Goal: Task Accomplishment & Management: Complete application form

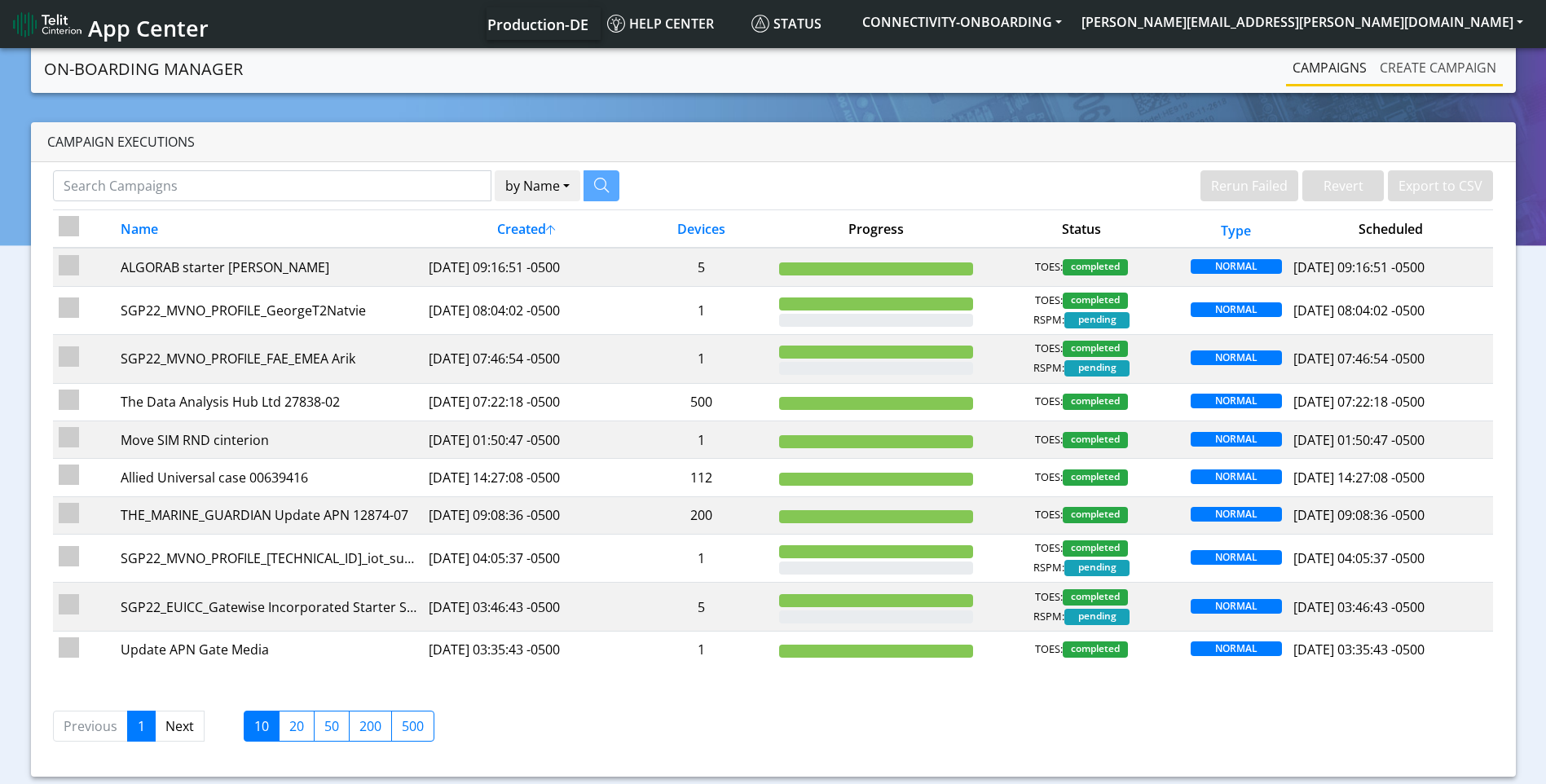
click at [1459, 68] on link "Create campaign" at bounding box center [1439, 68] width 130 height 32
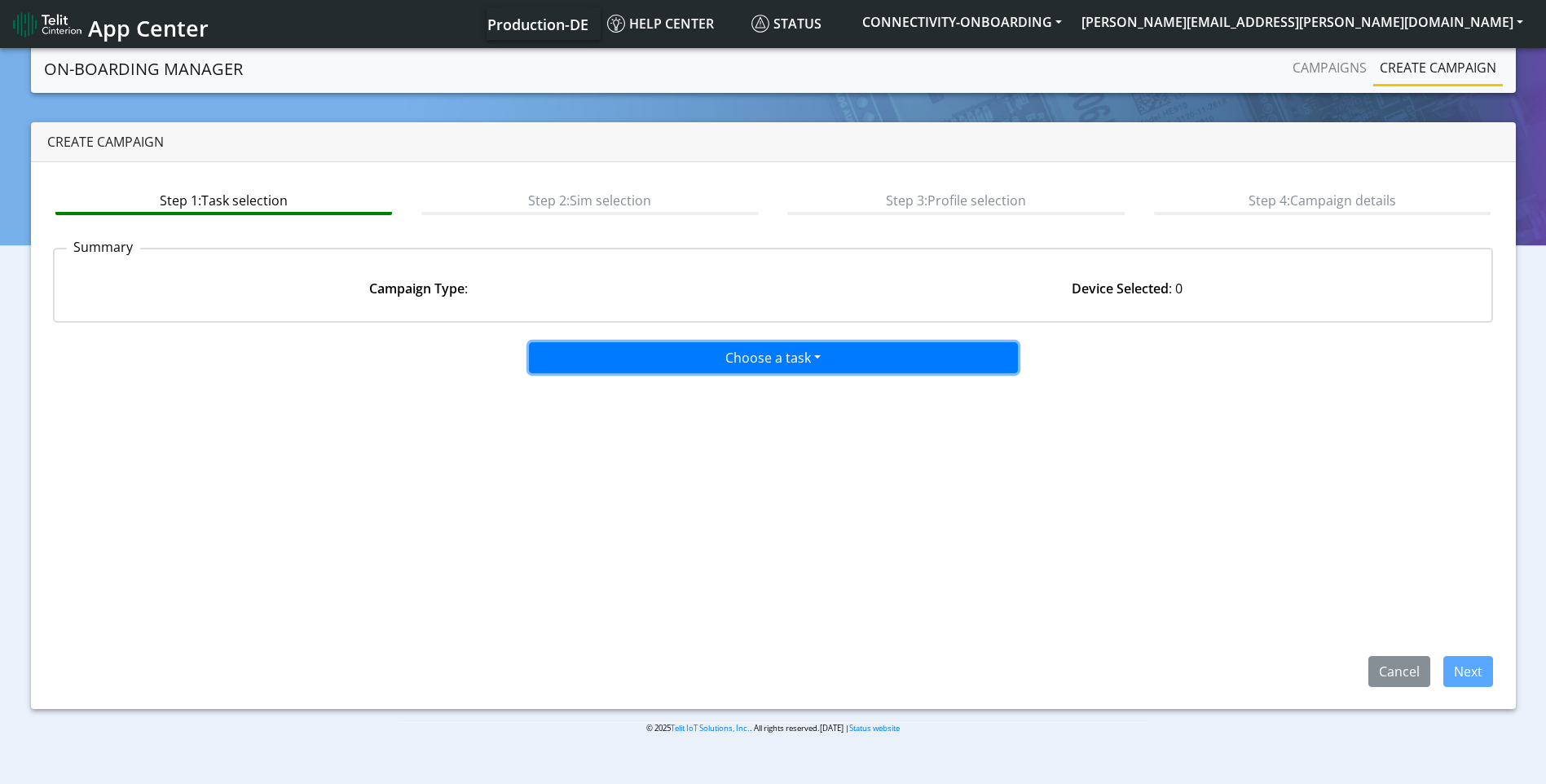
click at [773, 355] on button "Choose a task" at bounding box center [773, 358] width 489 height 31
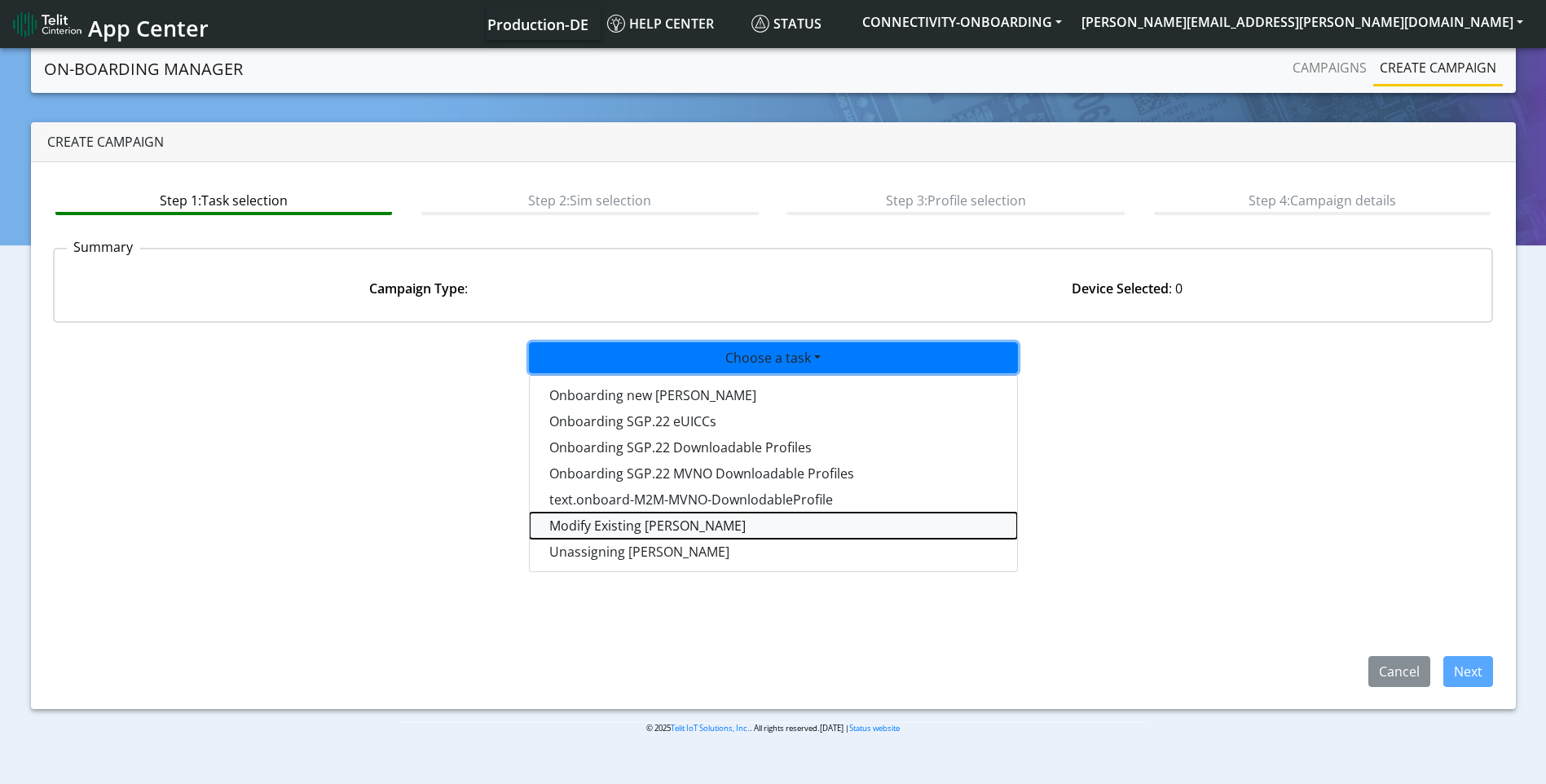
click at [678, 525] on taskiotp-dropdown "Modify Existing SIMs" at bounding box center [773, 525] width 488 height 26
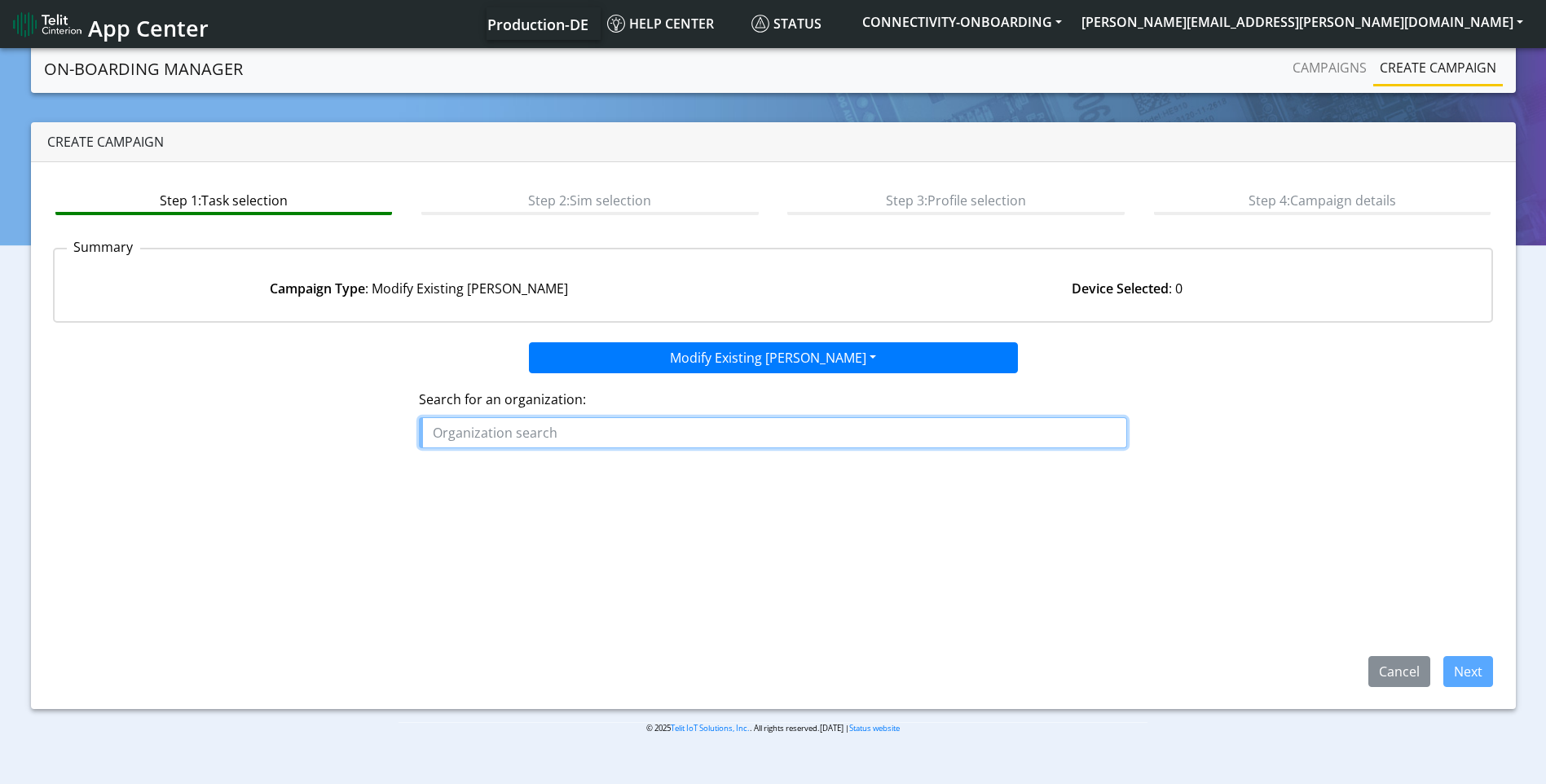
click at [628, 442] on input "text" at bounding box center [773, 433] width 709 height 31
click at [549, 464] on ngb-highlight "RESI DENCE_CONTROL" at bounding box center [506, 470] width 134 height 18
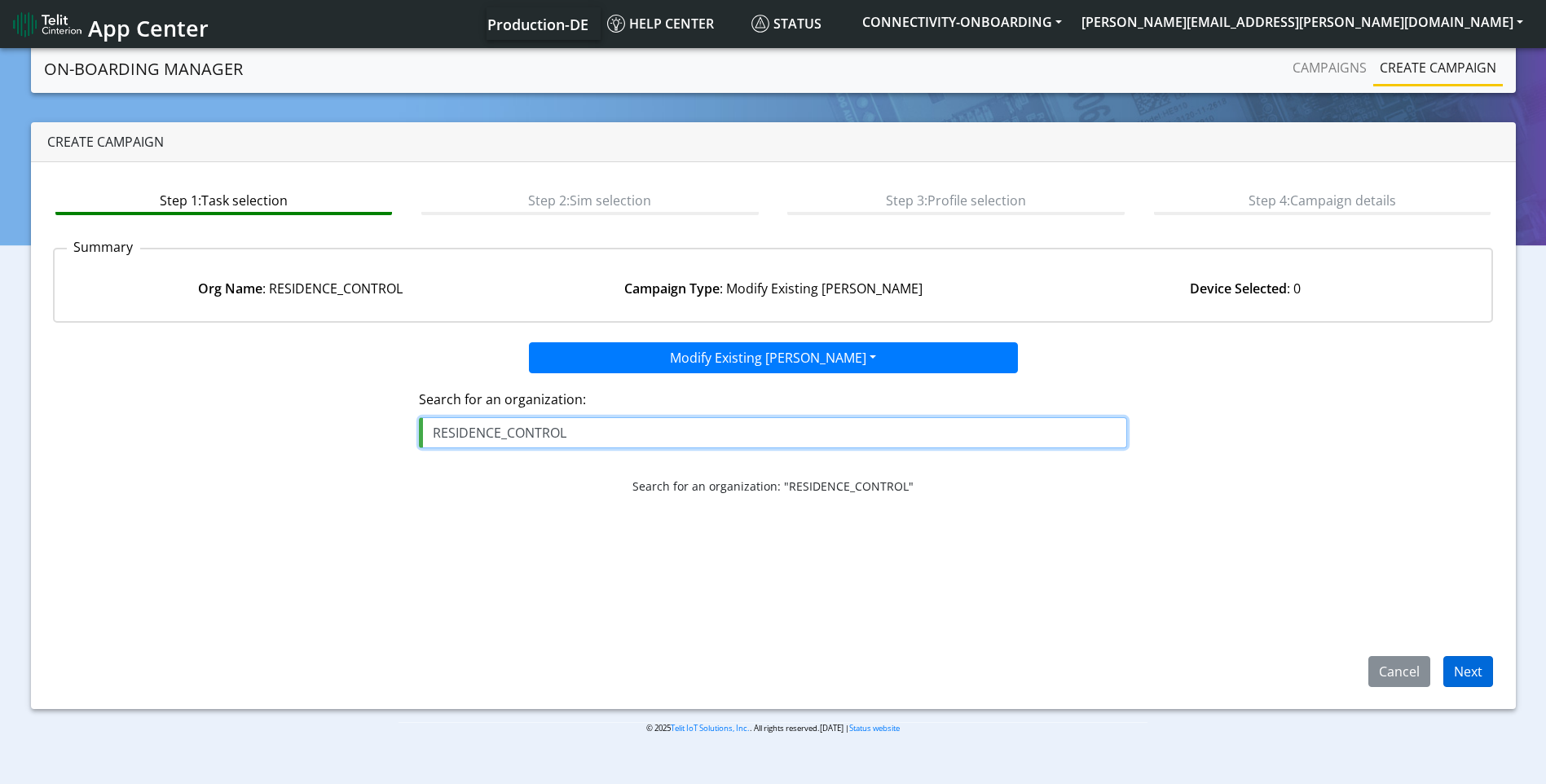
type input "RESIDENCE_CONTROL"
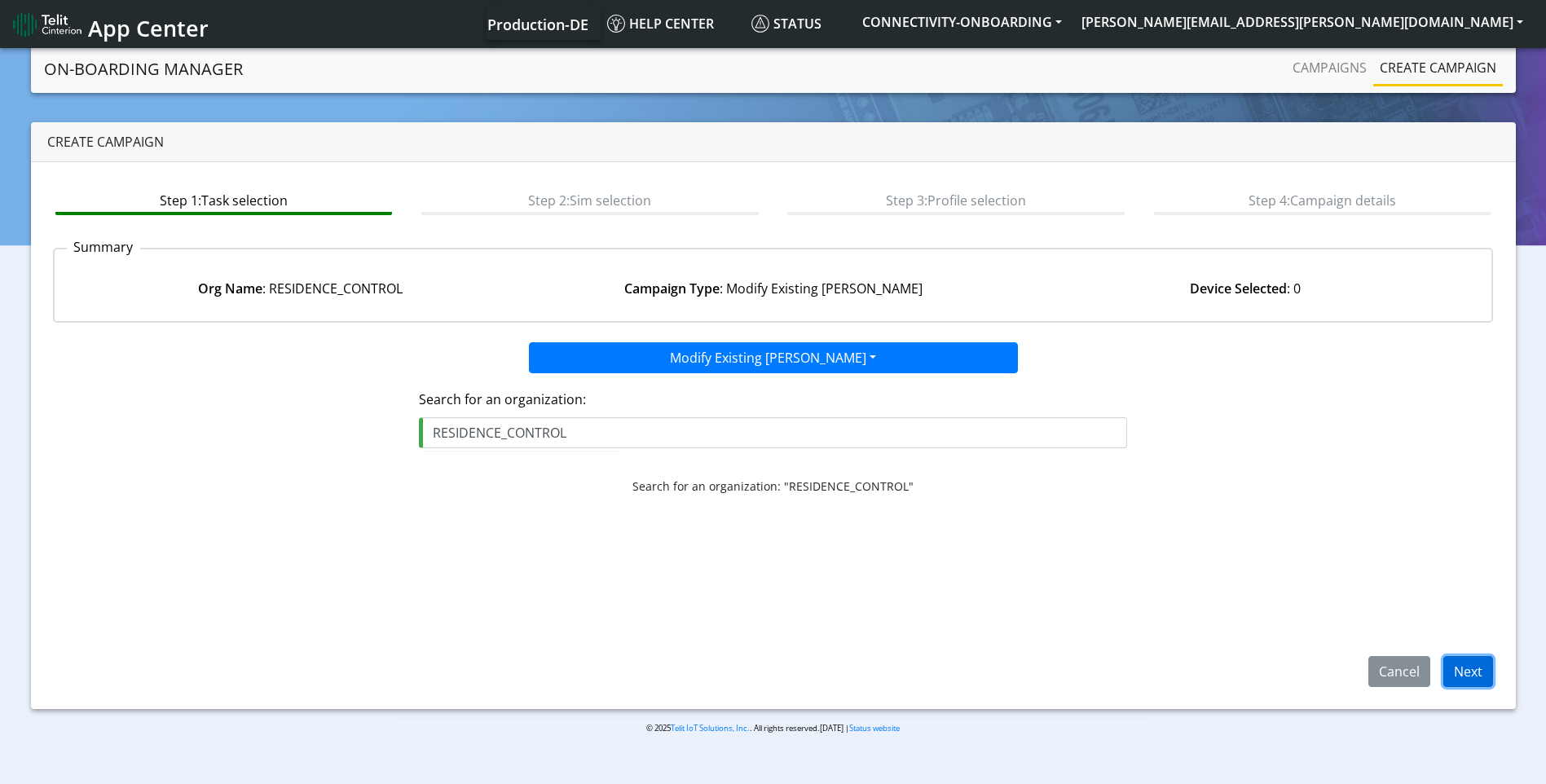
click at [1446, 661] on button "Next" at bounding box center [1468, 671] width 50 height 31
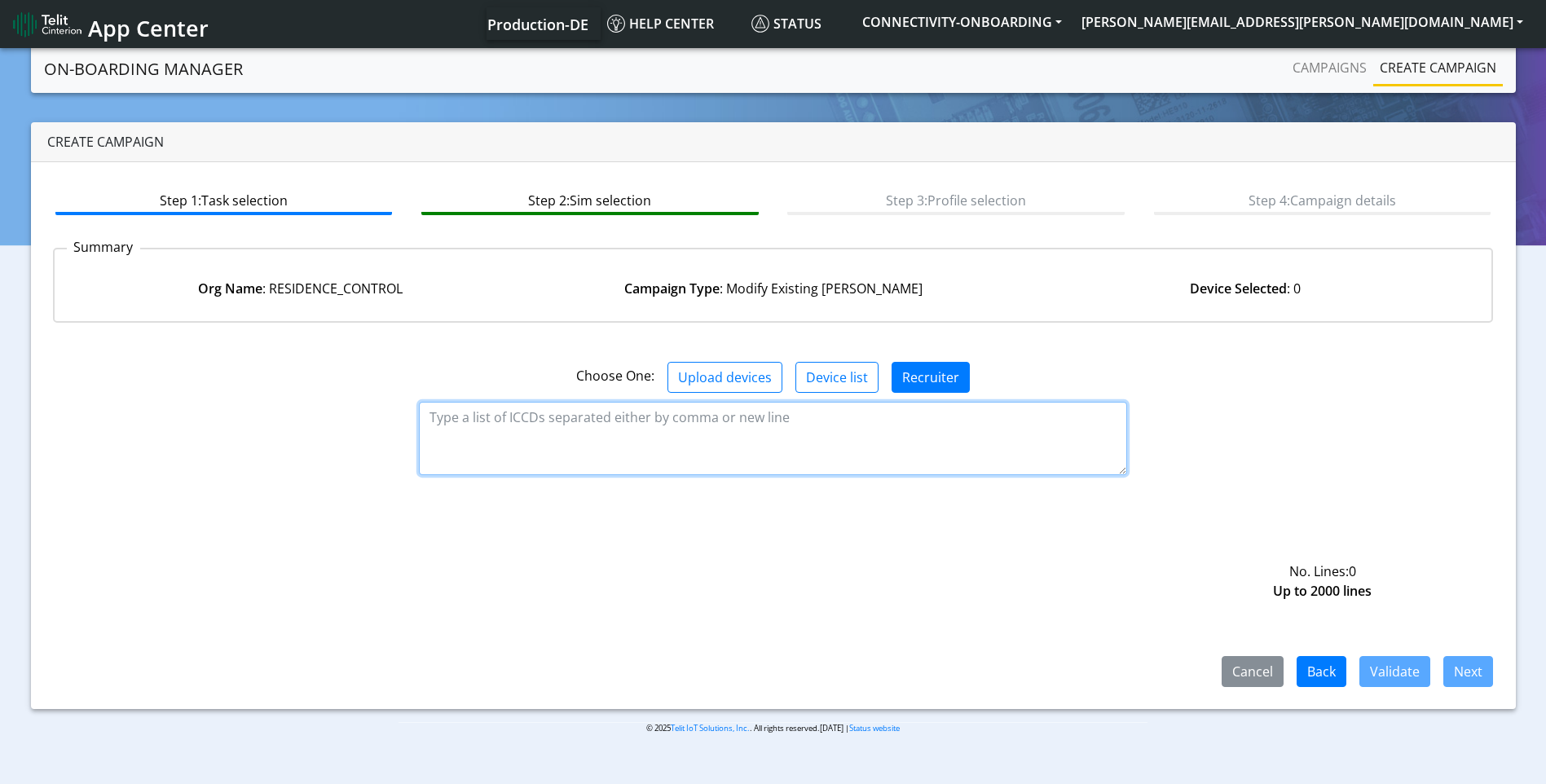
click at [585, 419] on textarea at bounding box center [773, 438] width 709 height 73
paste textarea "89358152000001602558"
type textarea "89358152000001602558"
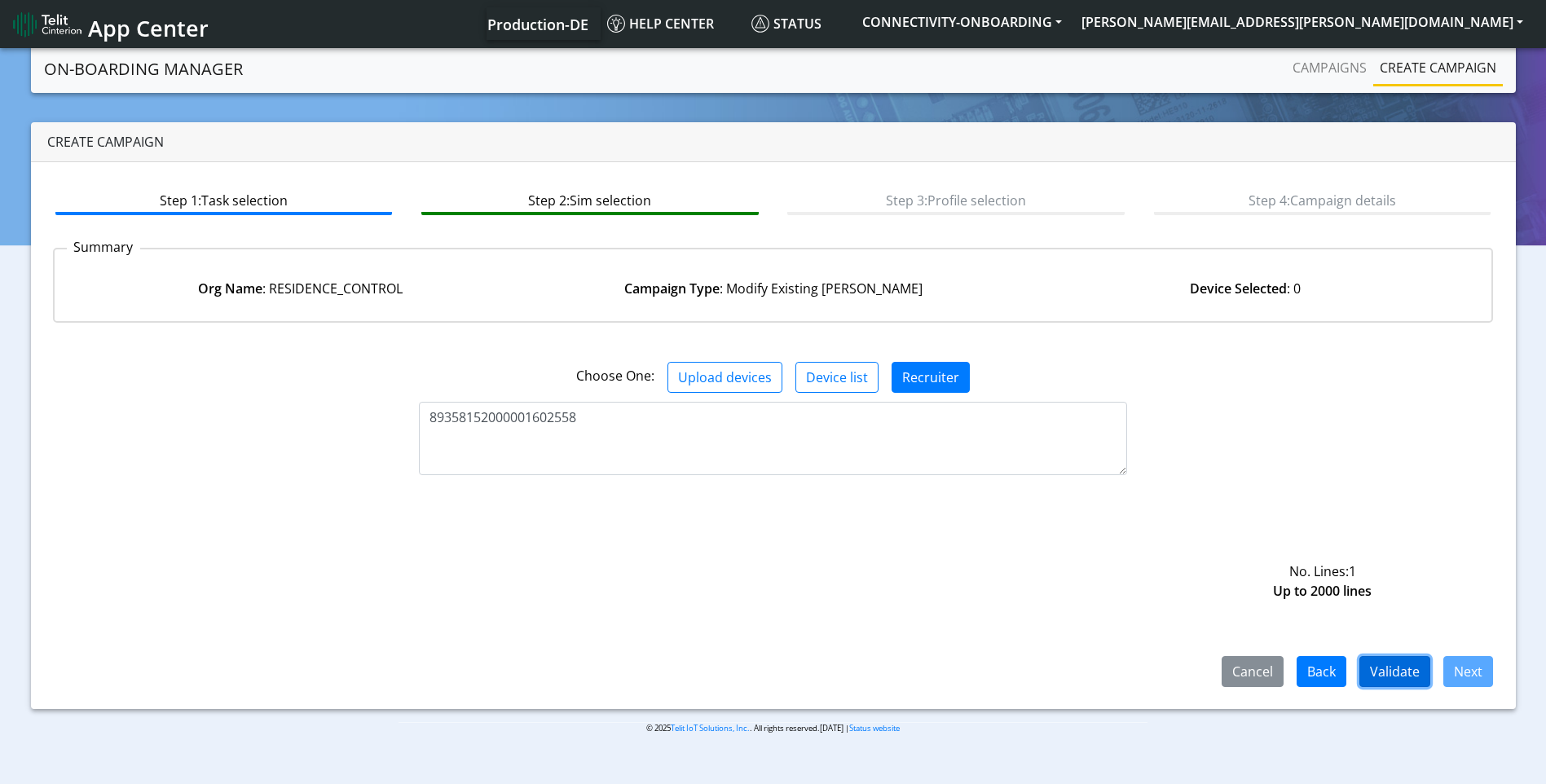
click at [1398, 670] on button "Validate" at bounding box center [1395, 671] width 71 height 31
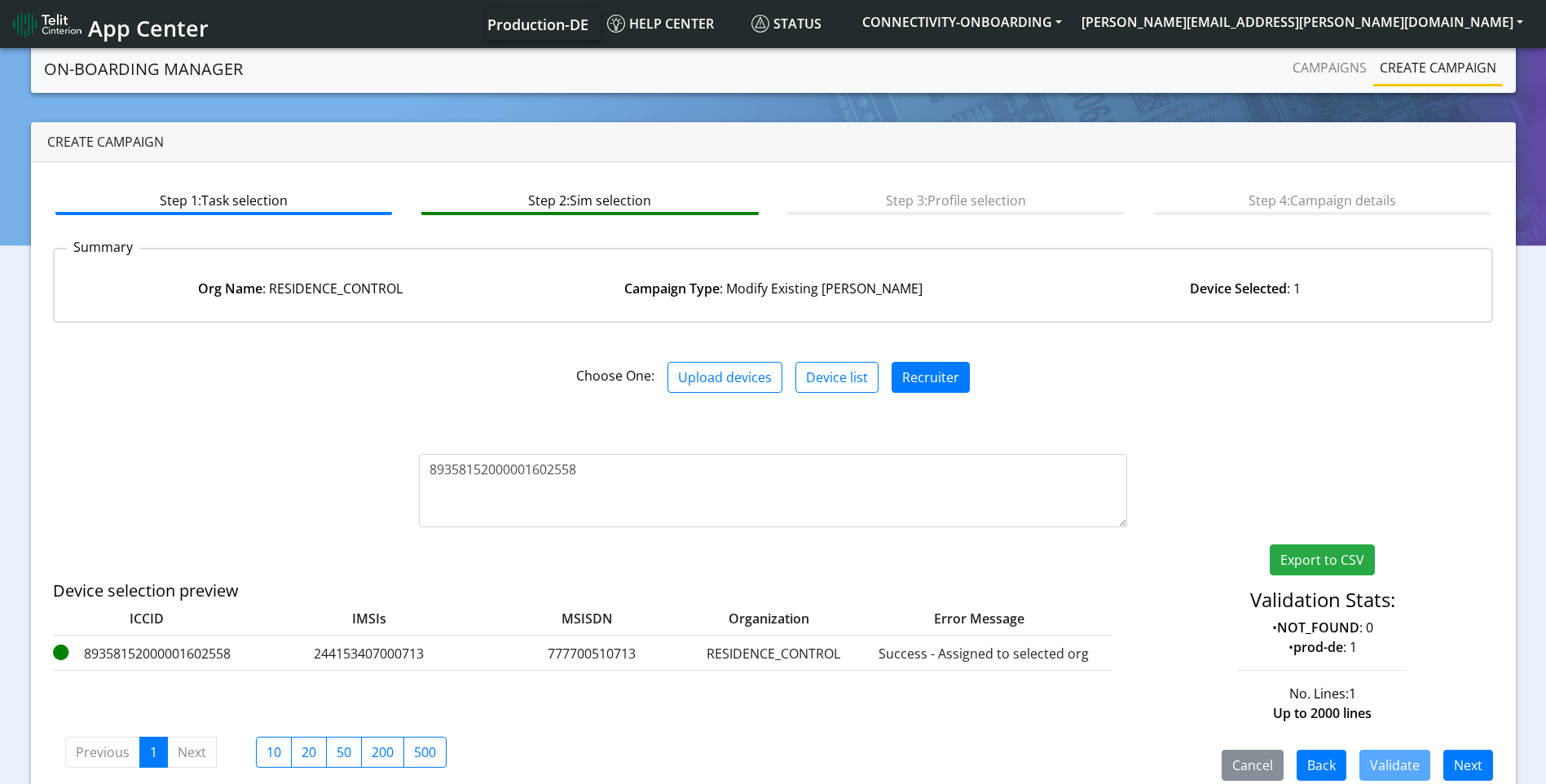
scroll to position [25, 0]
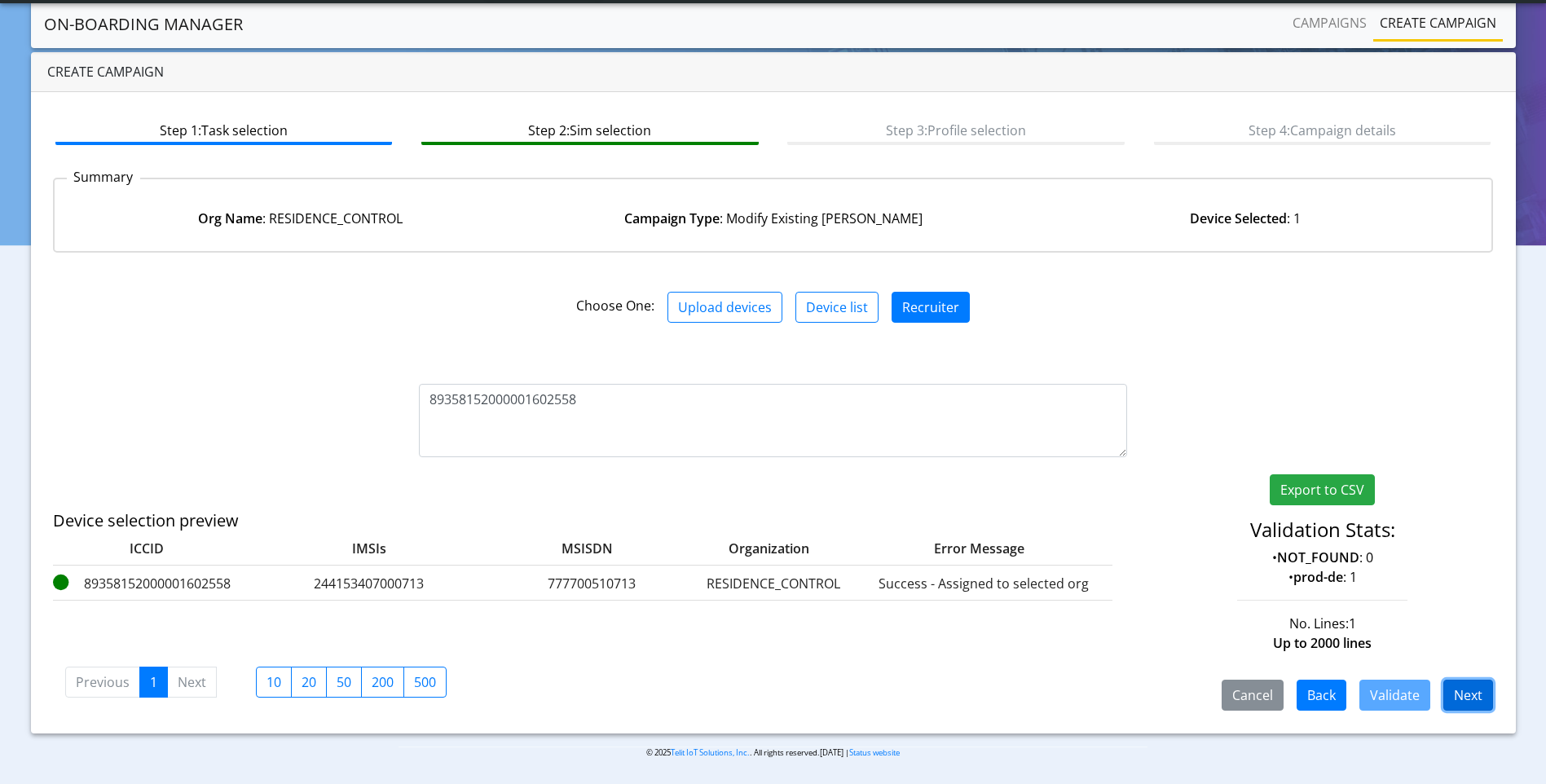
click at [1479, 698] on button "Next" at bounding box center [1468, 695] width 50 height 31
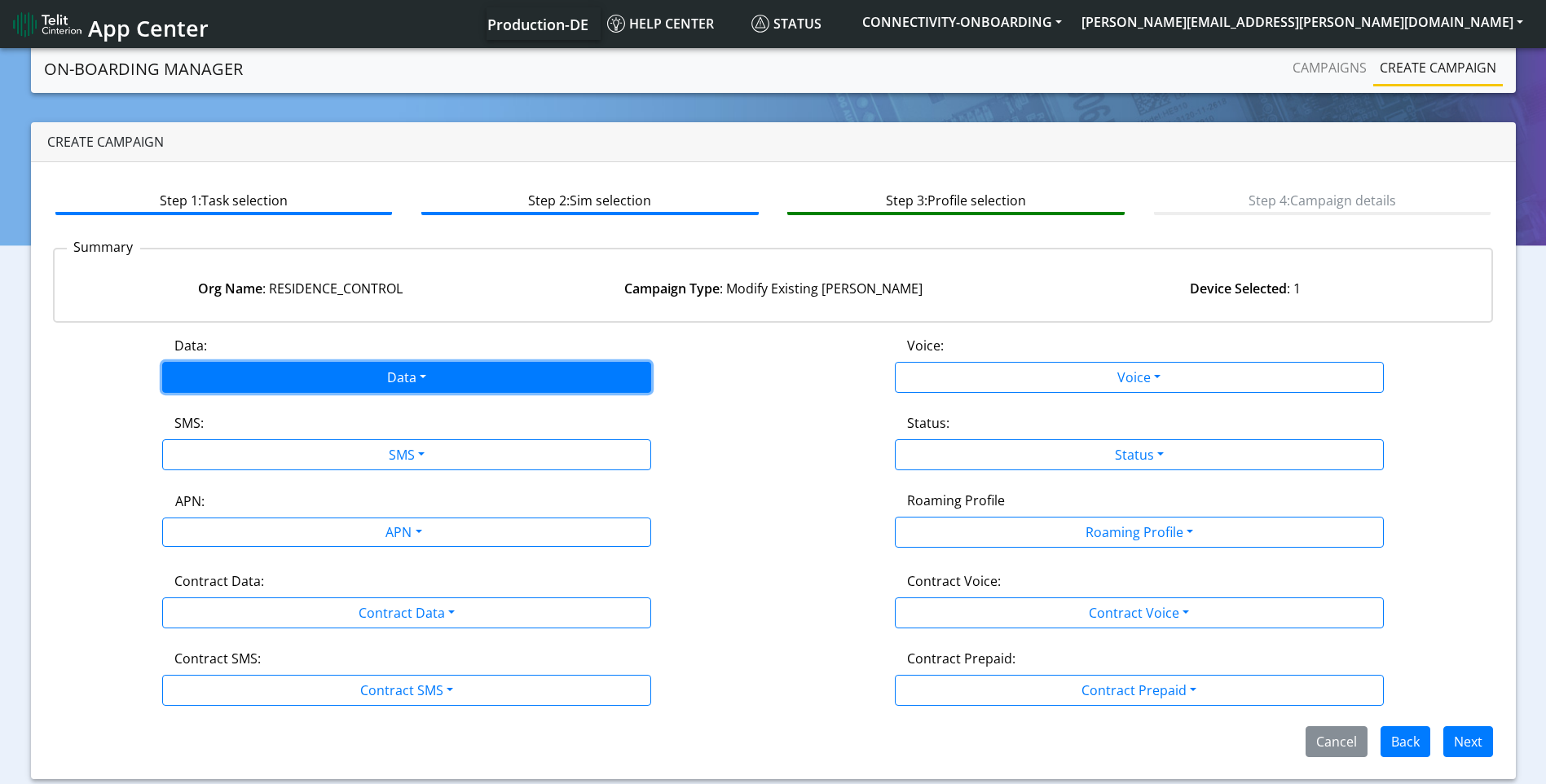
click at [411, 368] on button "Data" at bounding box center [407, 378] width 489 height 31
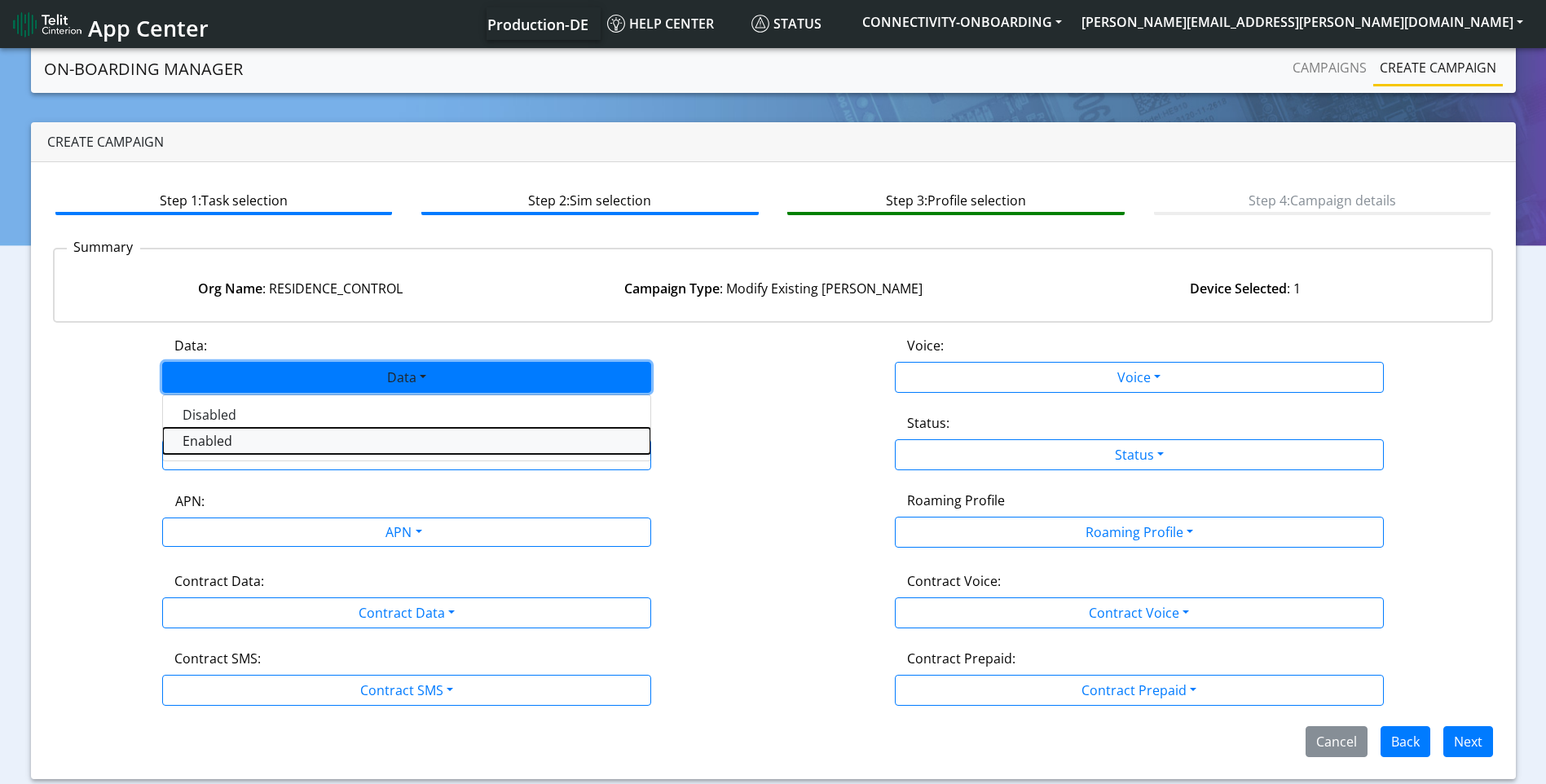
click at [392, 431] on button "Enabled" at bounding box center [407, 441] width 488 height 26
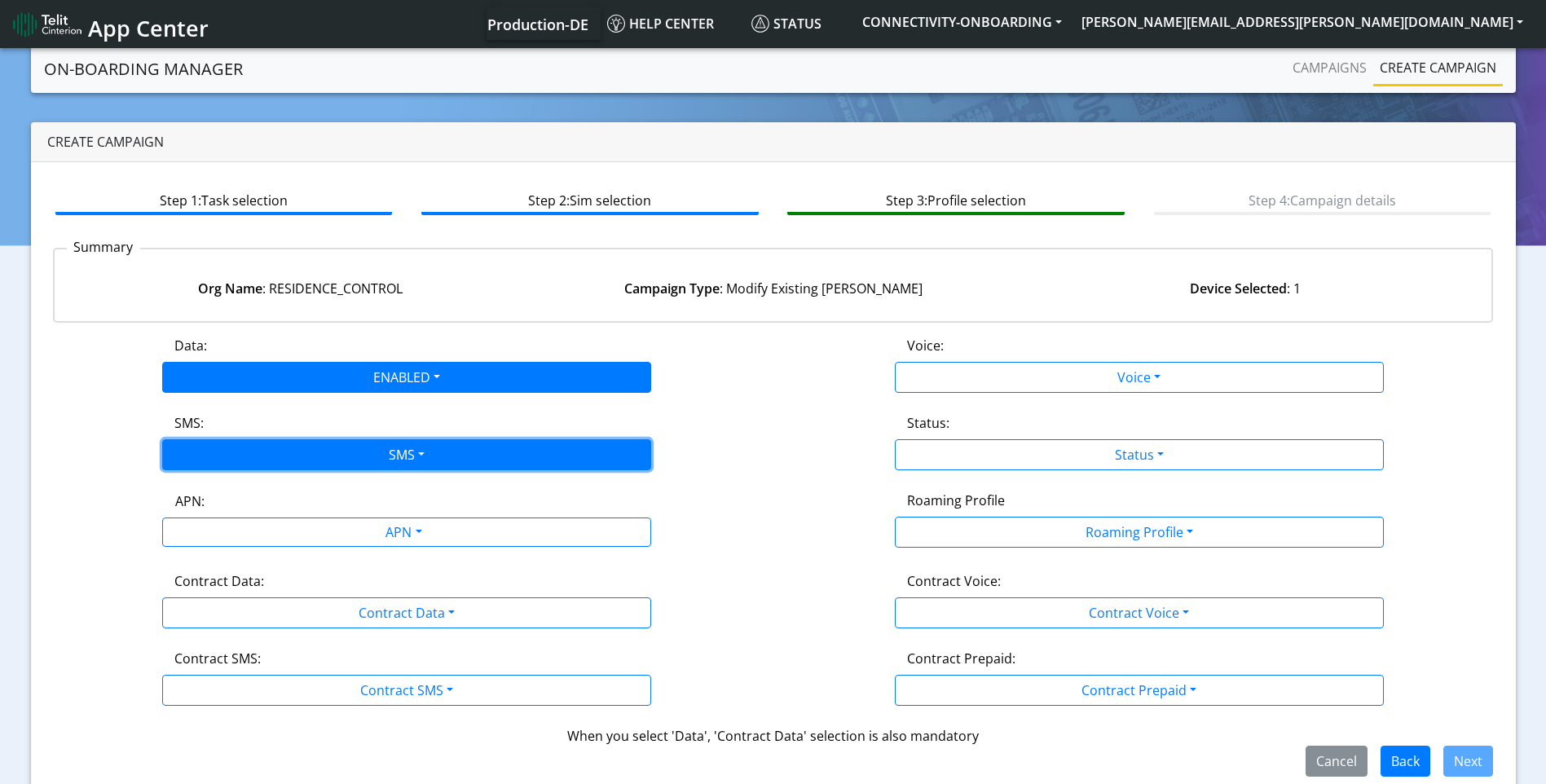
click at [393, 449] on button "SMS" at bounding box center [407, 454] width 489 height 31
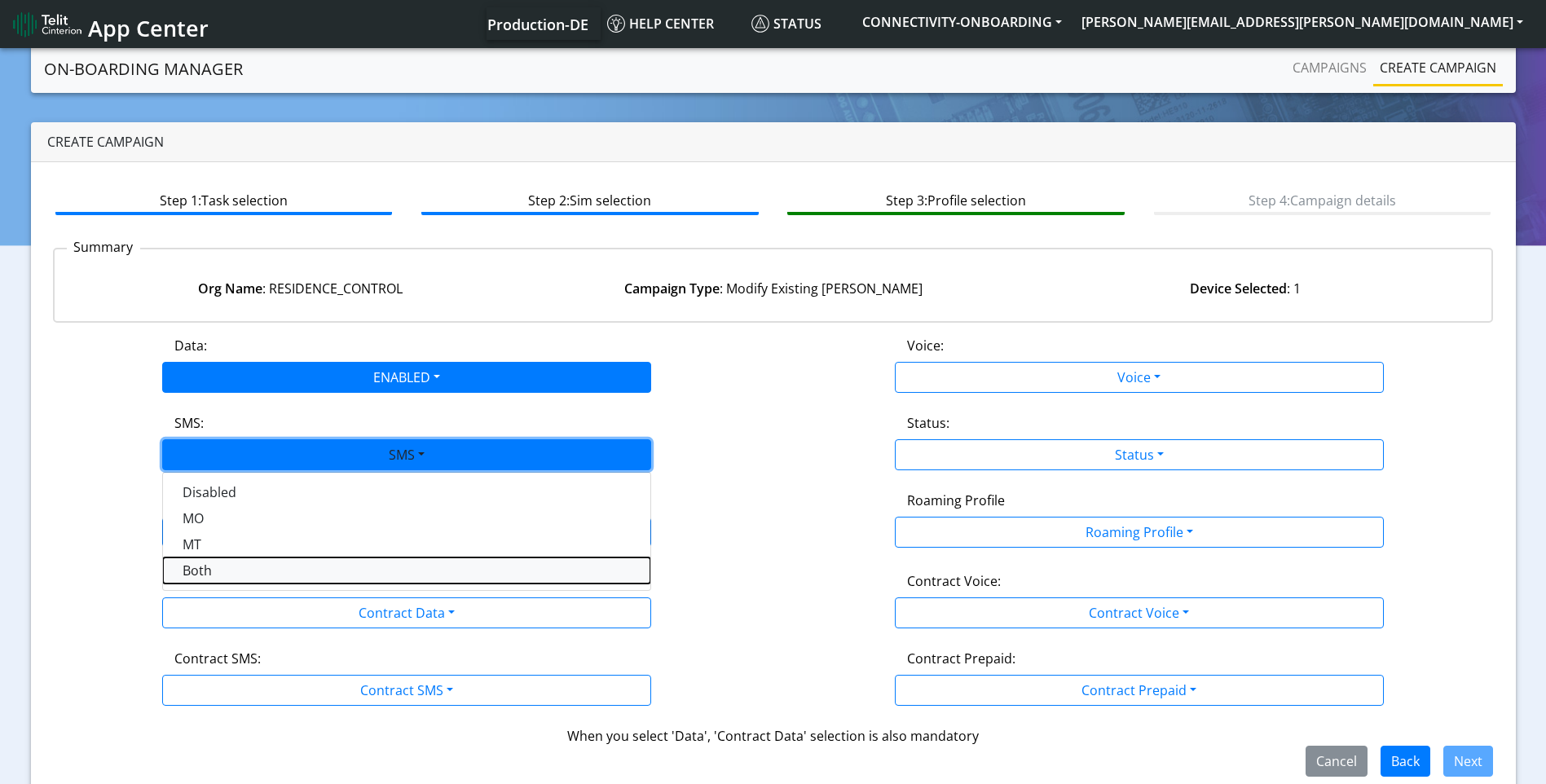
click at [285, 559] on button "Both" at bounding box center [407, 570] width 488 height 26
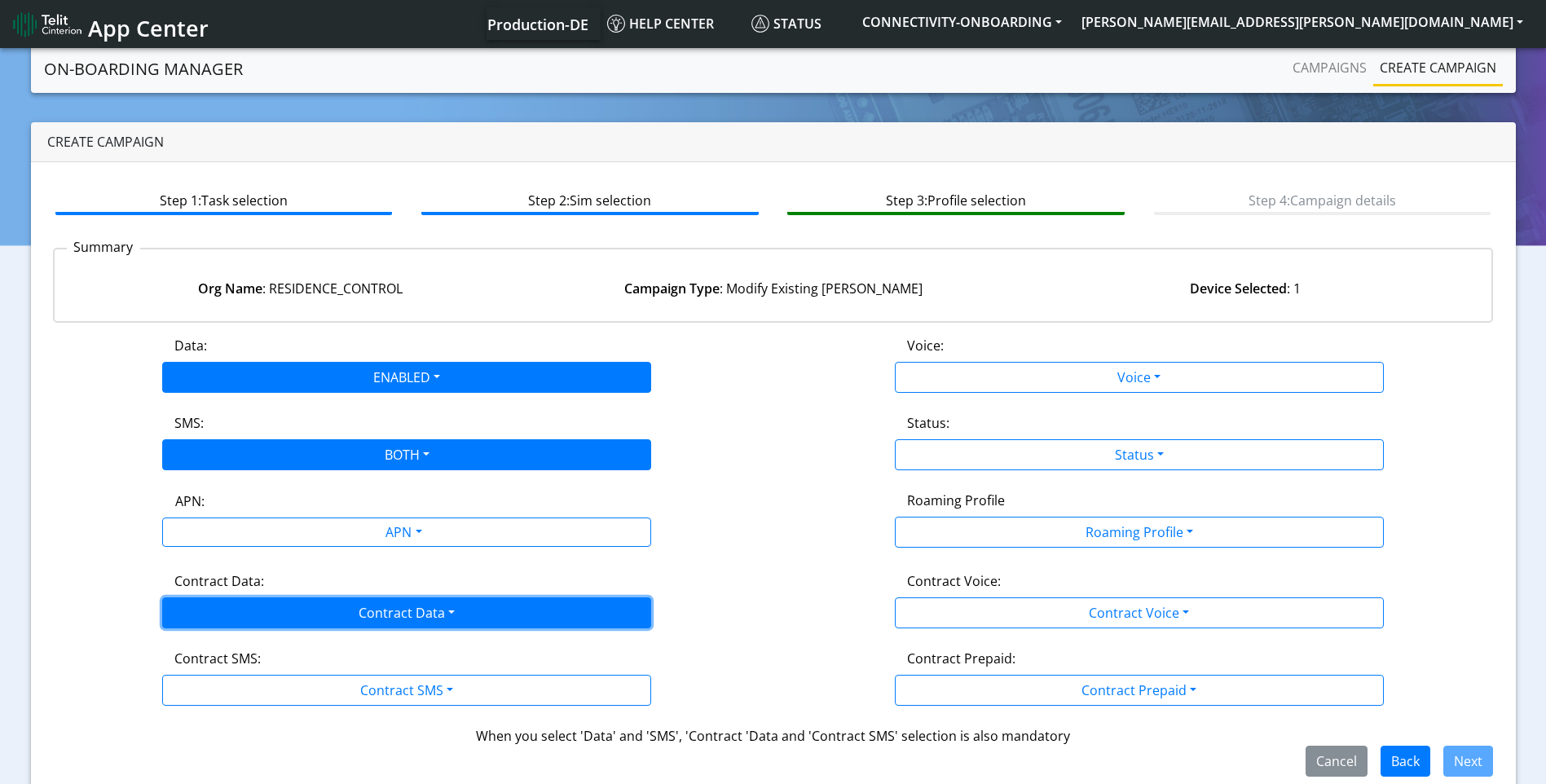
click at [338, 618] on button "Contract Data" at bounding box center [407, 613] width 489 height 31
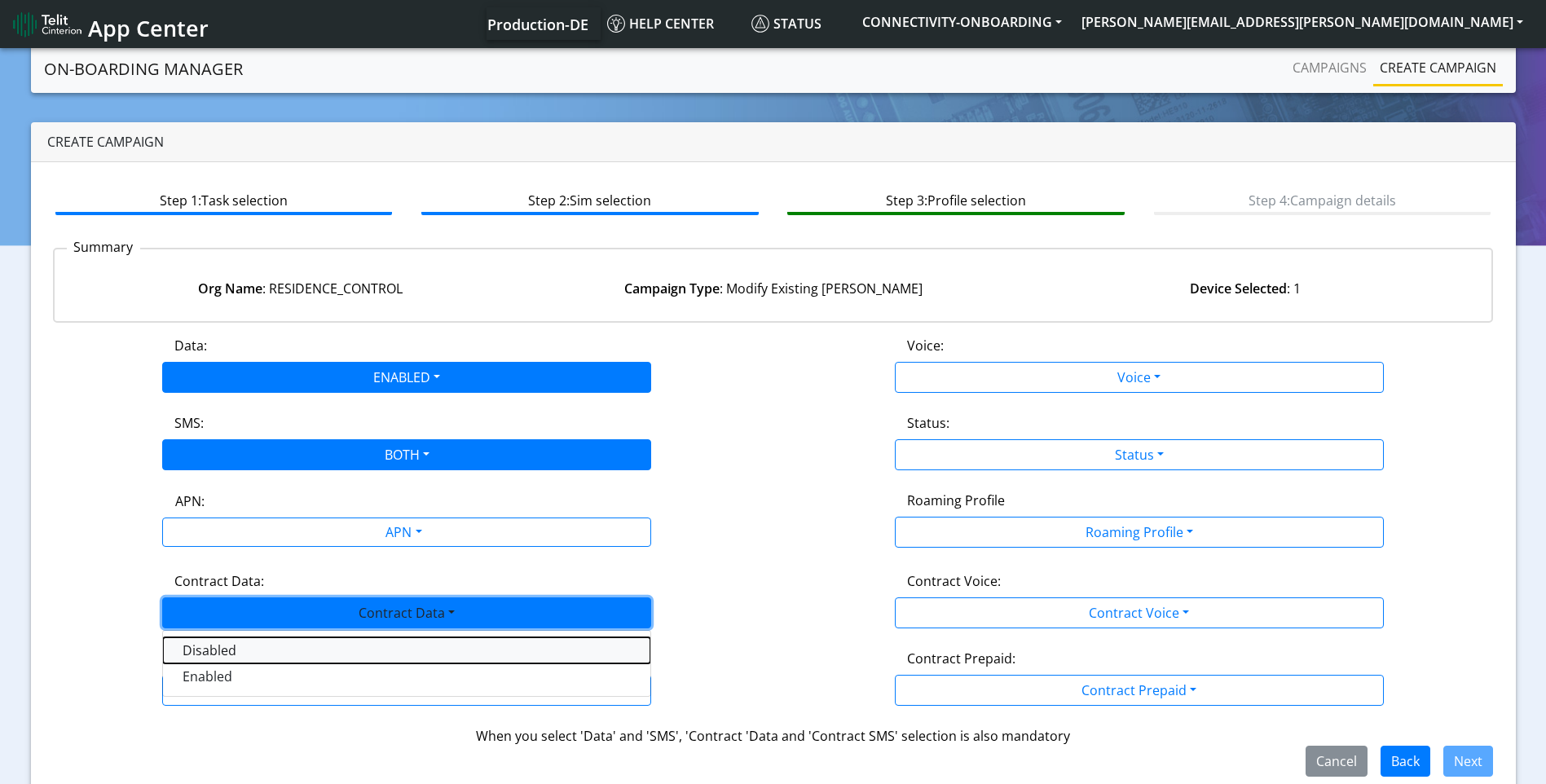
click at [277, 661] on Datadisabled-dropdown "Disabled" at bounding box center [407, 650] width 488 height 26
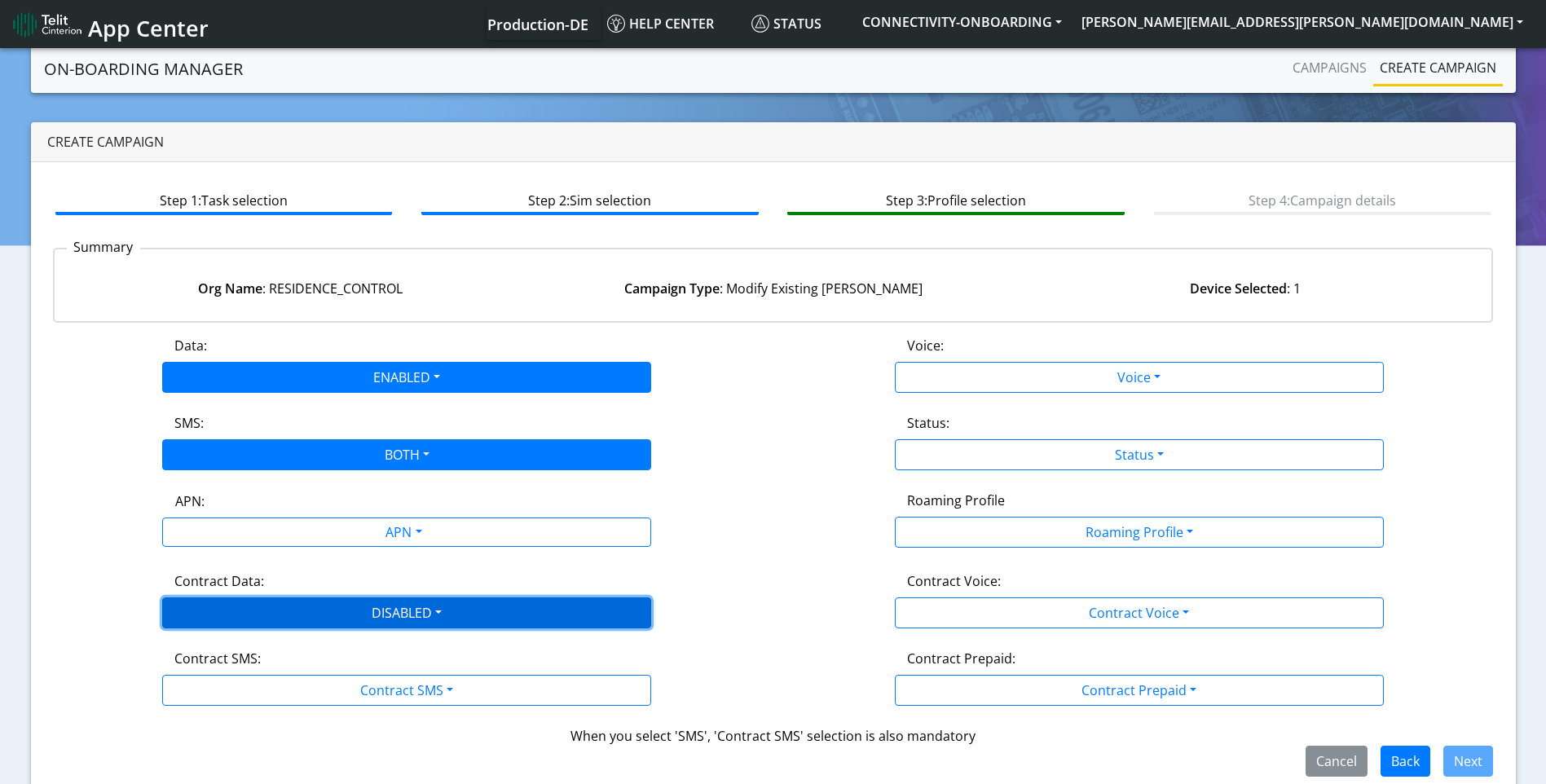
click at [303, 611] on button "DISABLED" at bounding box center [407, 613] width 489 height 31
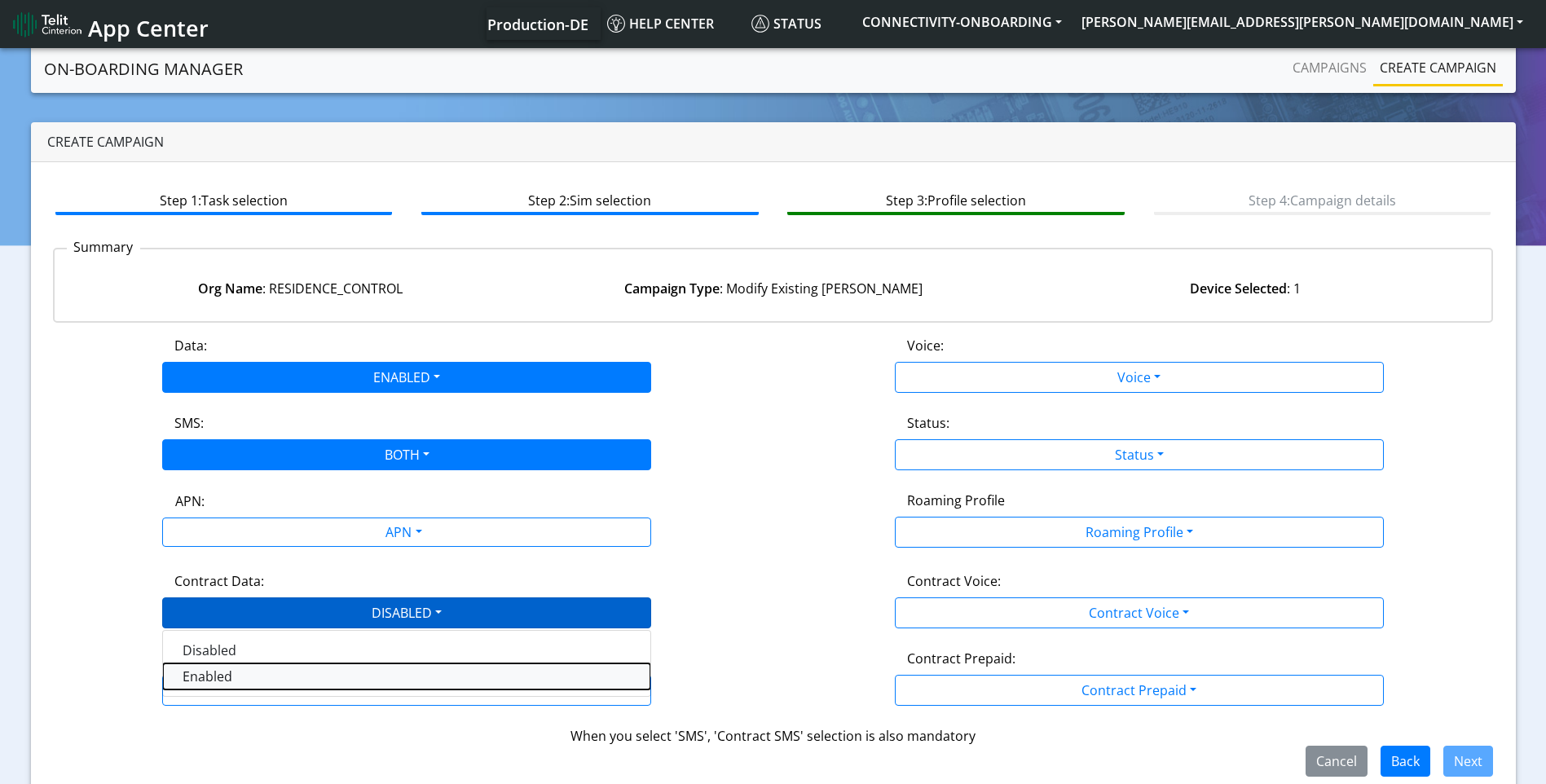
click at [285, 676] on Dataenabled-dropdown "Enabled" at bounding box center [407, 676] width 488 height 26
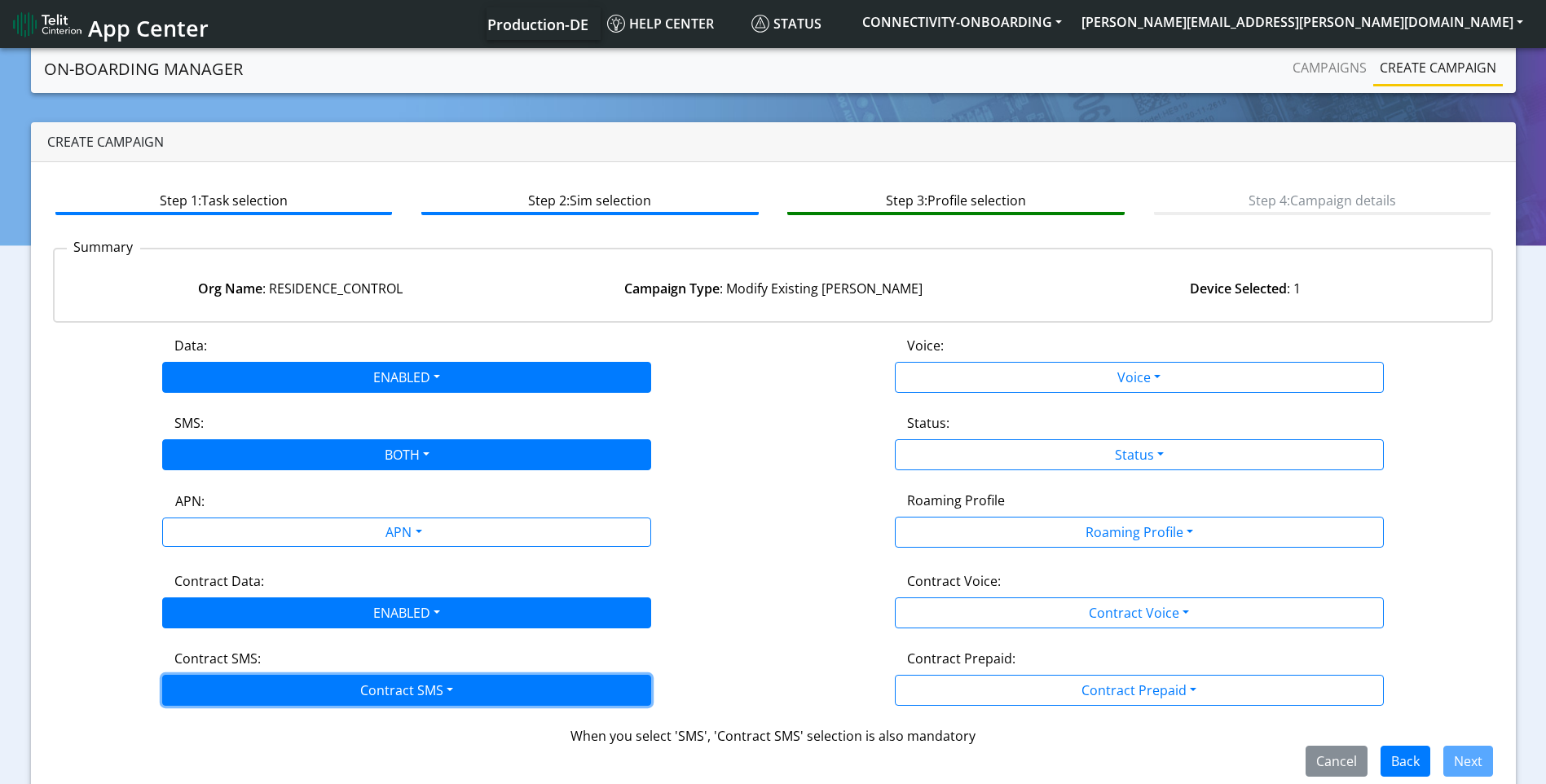
click at [285, 682] on button "Contract SMS" at bounding box center [407, 690] width 489 height 31
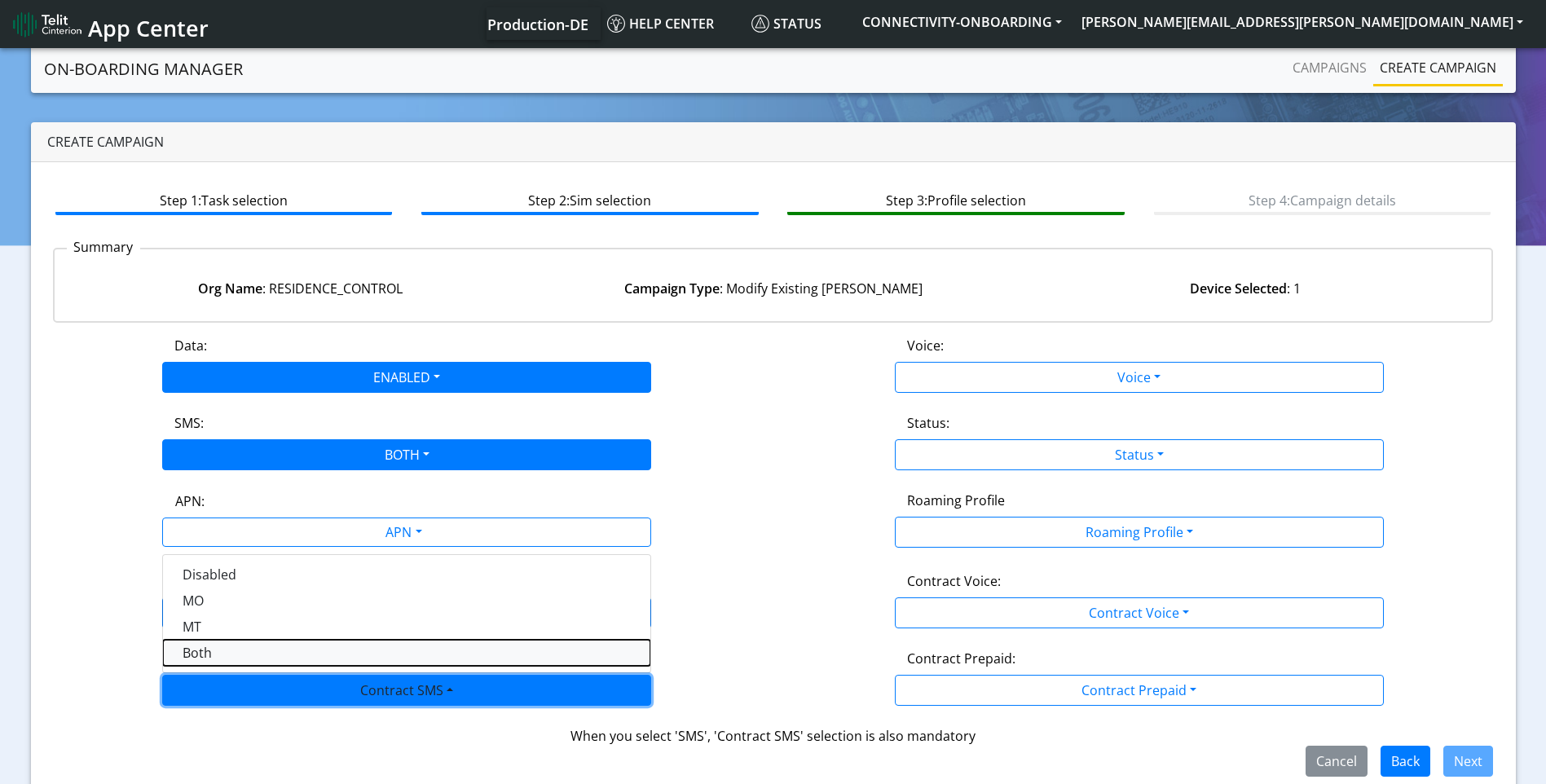
click at [244, 649] on SMSboth-dropdown "Both" at bounding box center [407, 652] width 488 height 26
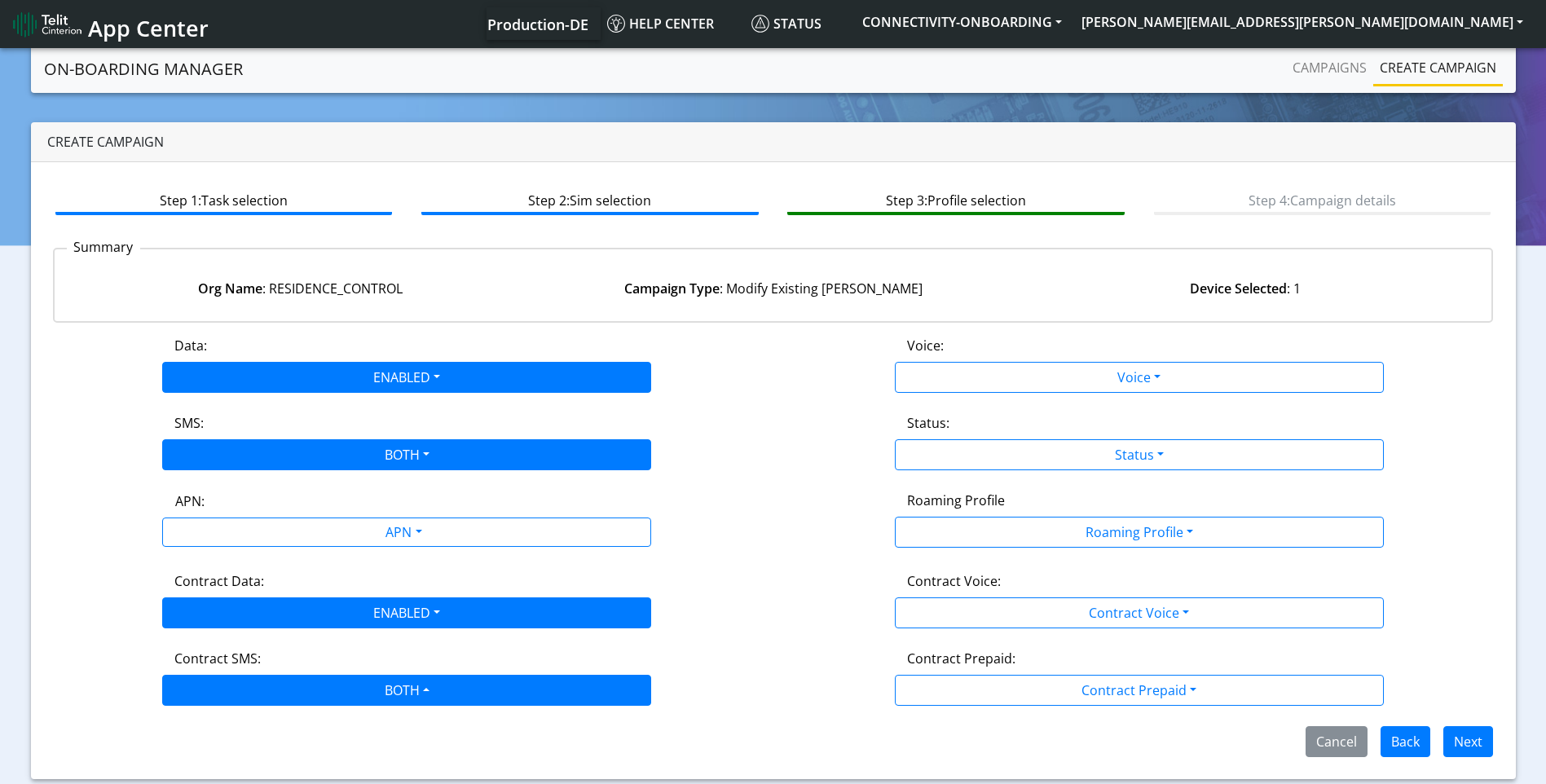
scroll to position [1, 0]
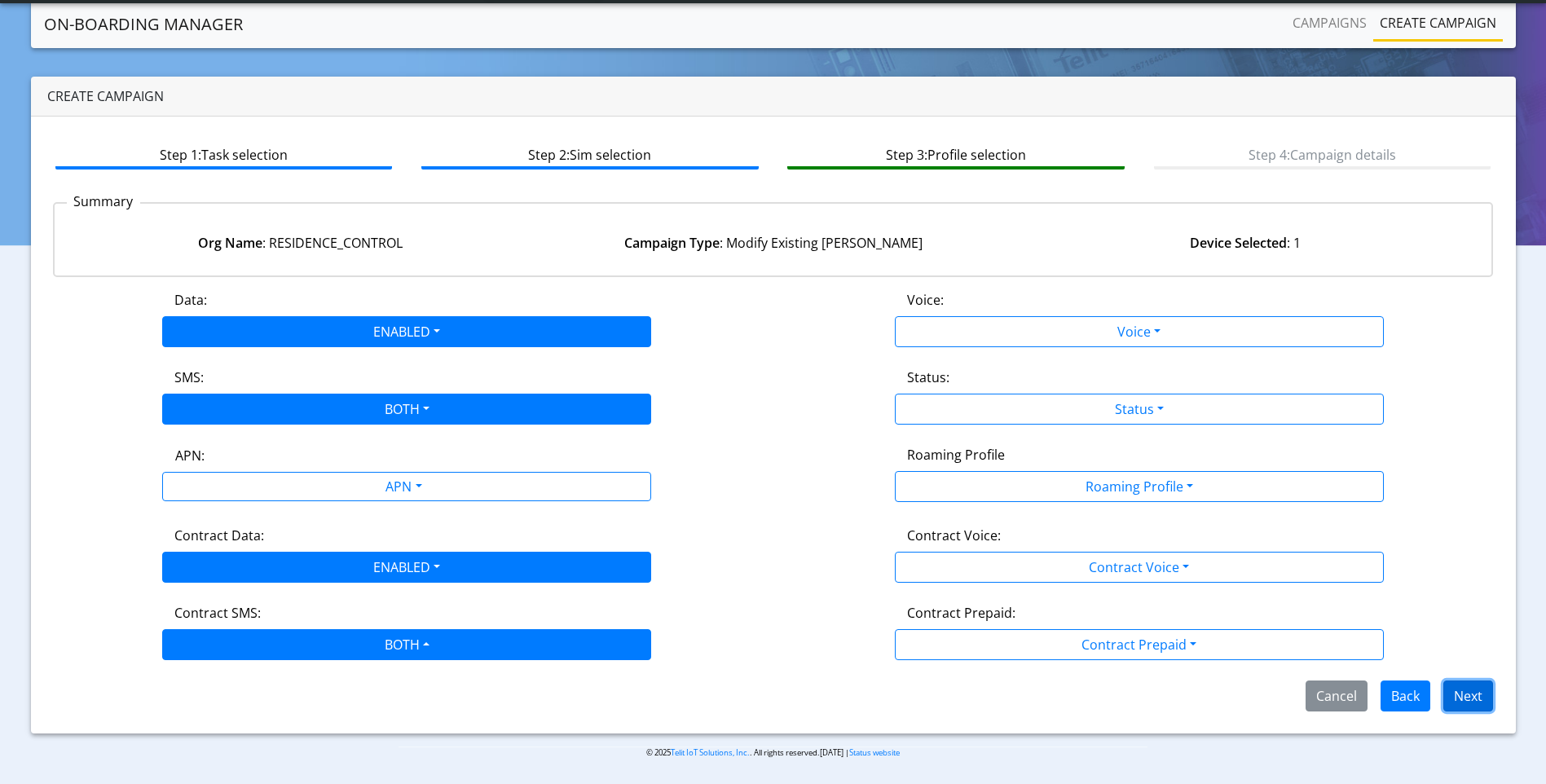
click at [1483, 688] on button "Next" at bounding box center [1468, 696] width 50 height 31
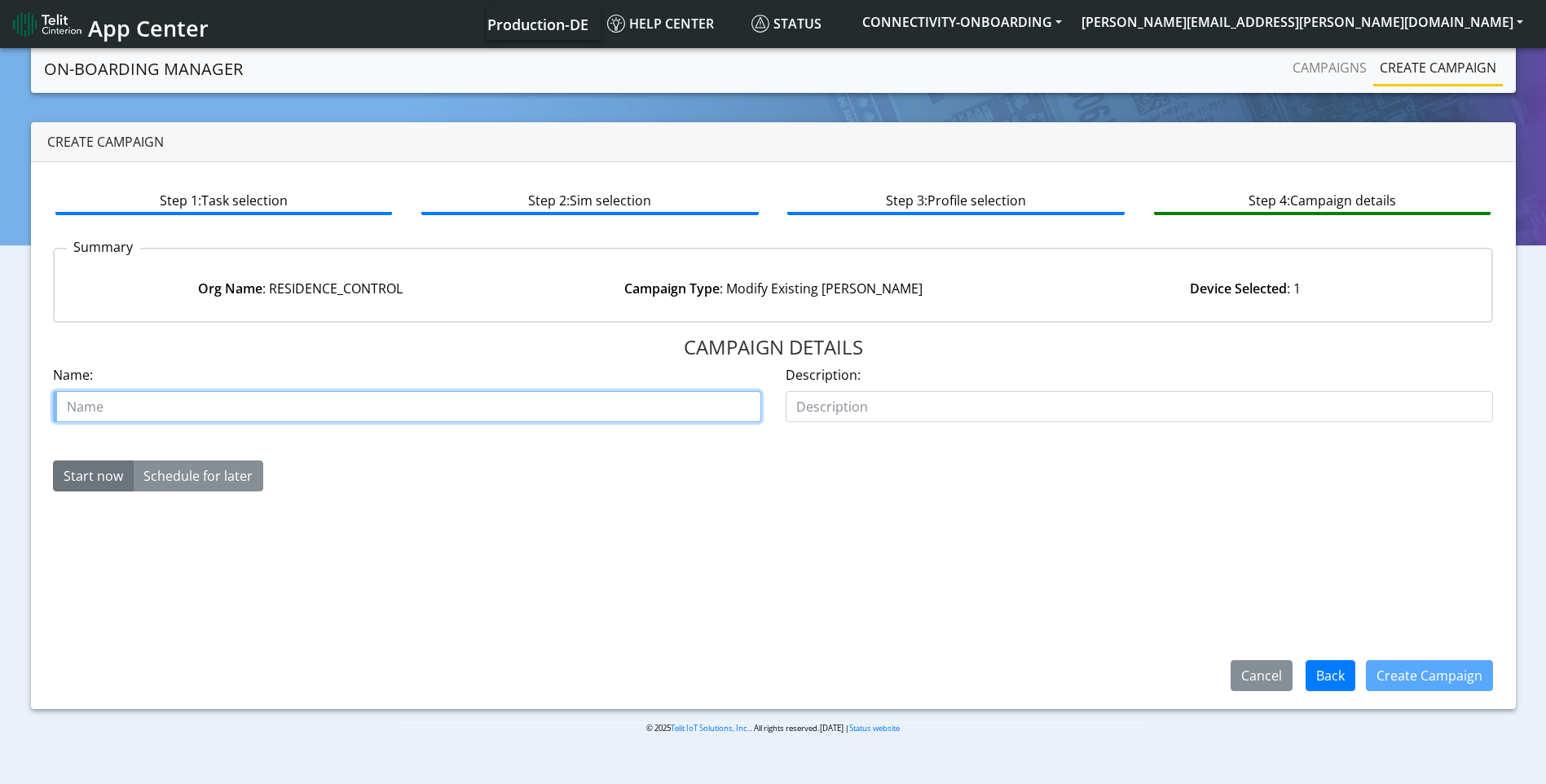
click at [549, 397] on input "text" at bounding box center [407, 406] width 709 height 31
paste input "00639730"
type input "Residence control case 00639730"
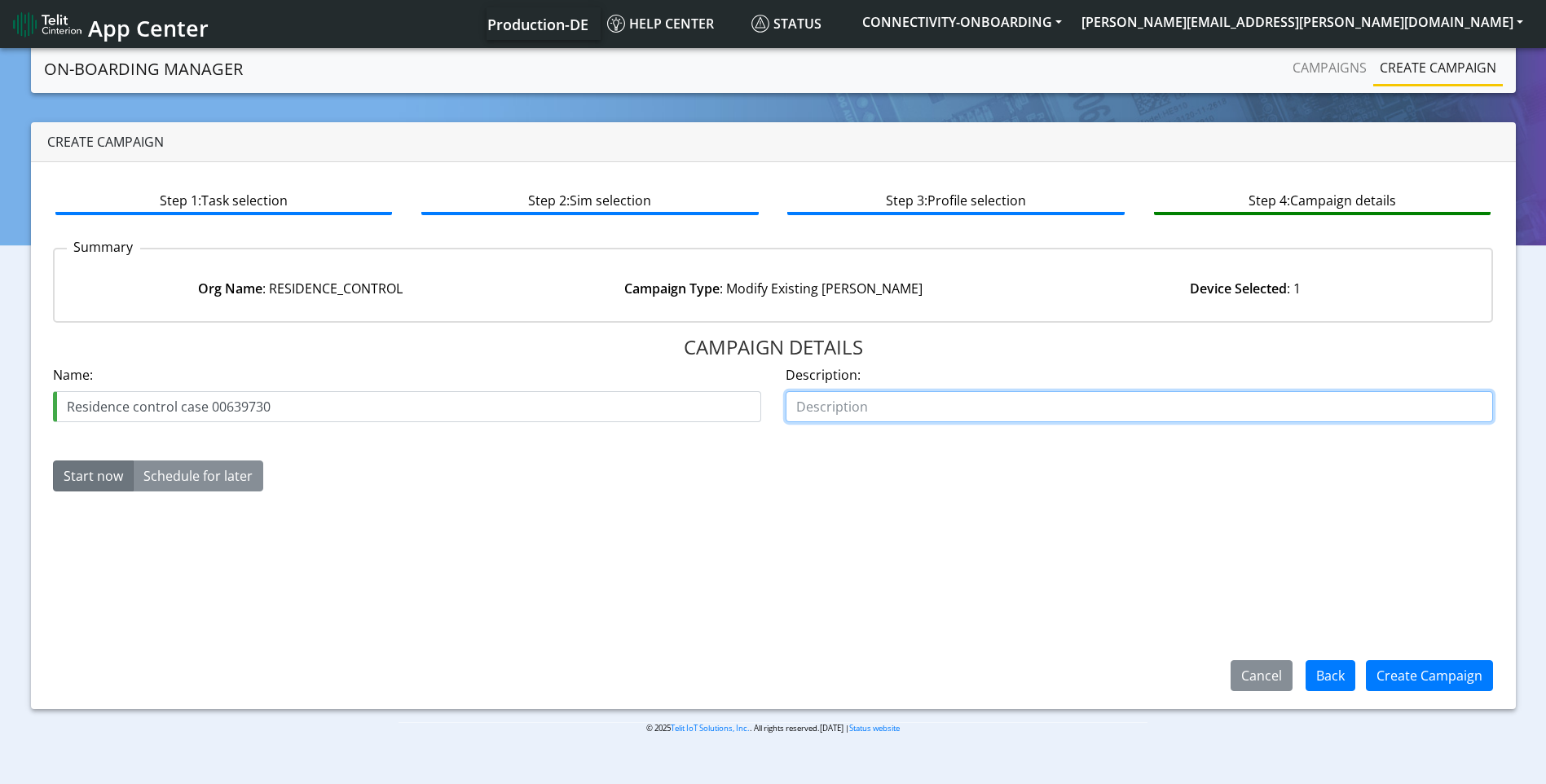
click at [888, 403] on input "text" at bounding box center [1140, 406] width 709 height 31
type input "a"
type input "enable"
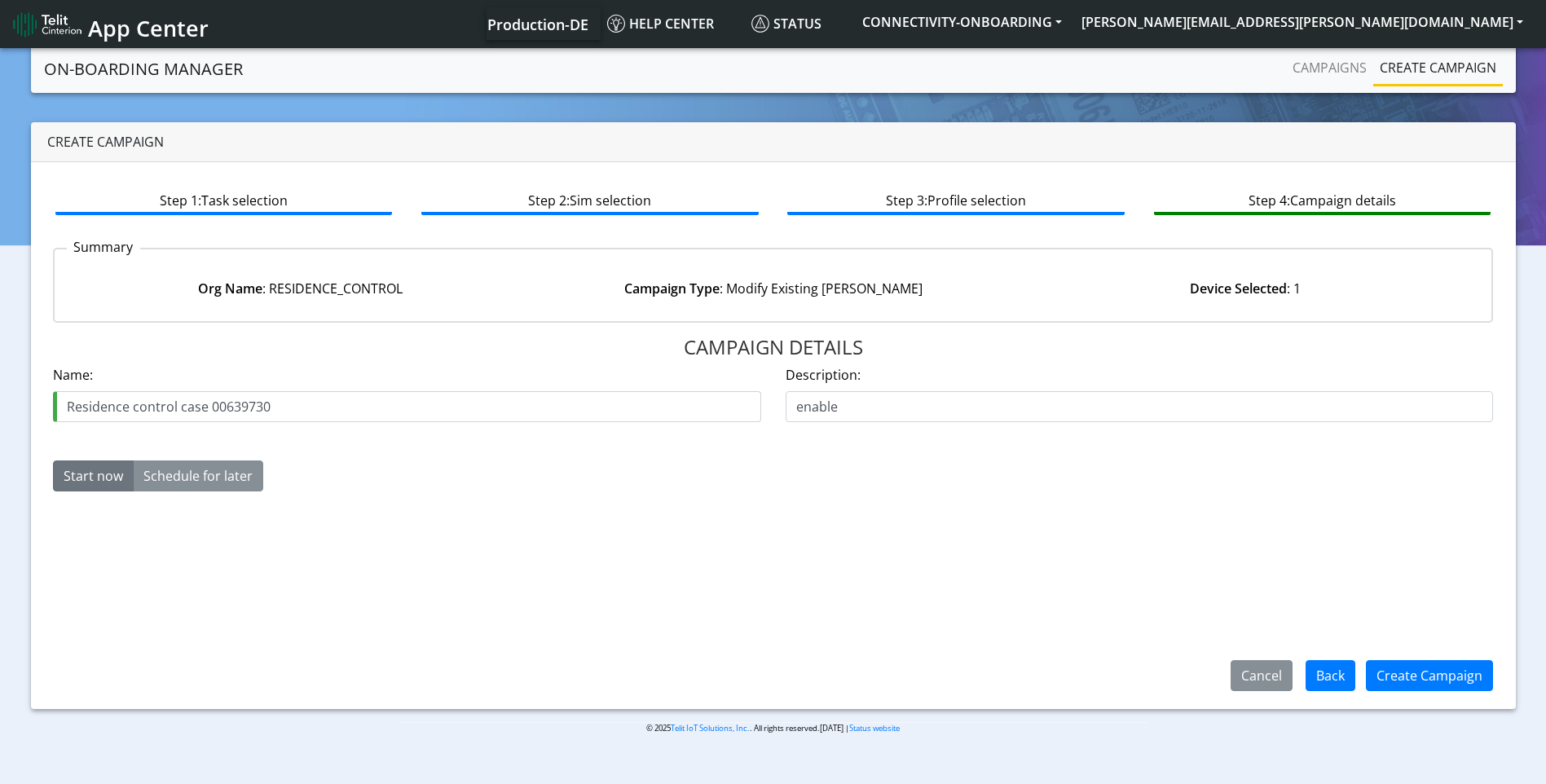
click at [1482, 660] on div "Create Campaign" at bounding box center [1430, 675] width 149 height 42
click at [1452, 679] on button "Create Campaign" at bounding box center [1430, 675] width 127 height 31
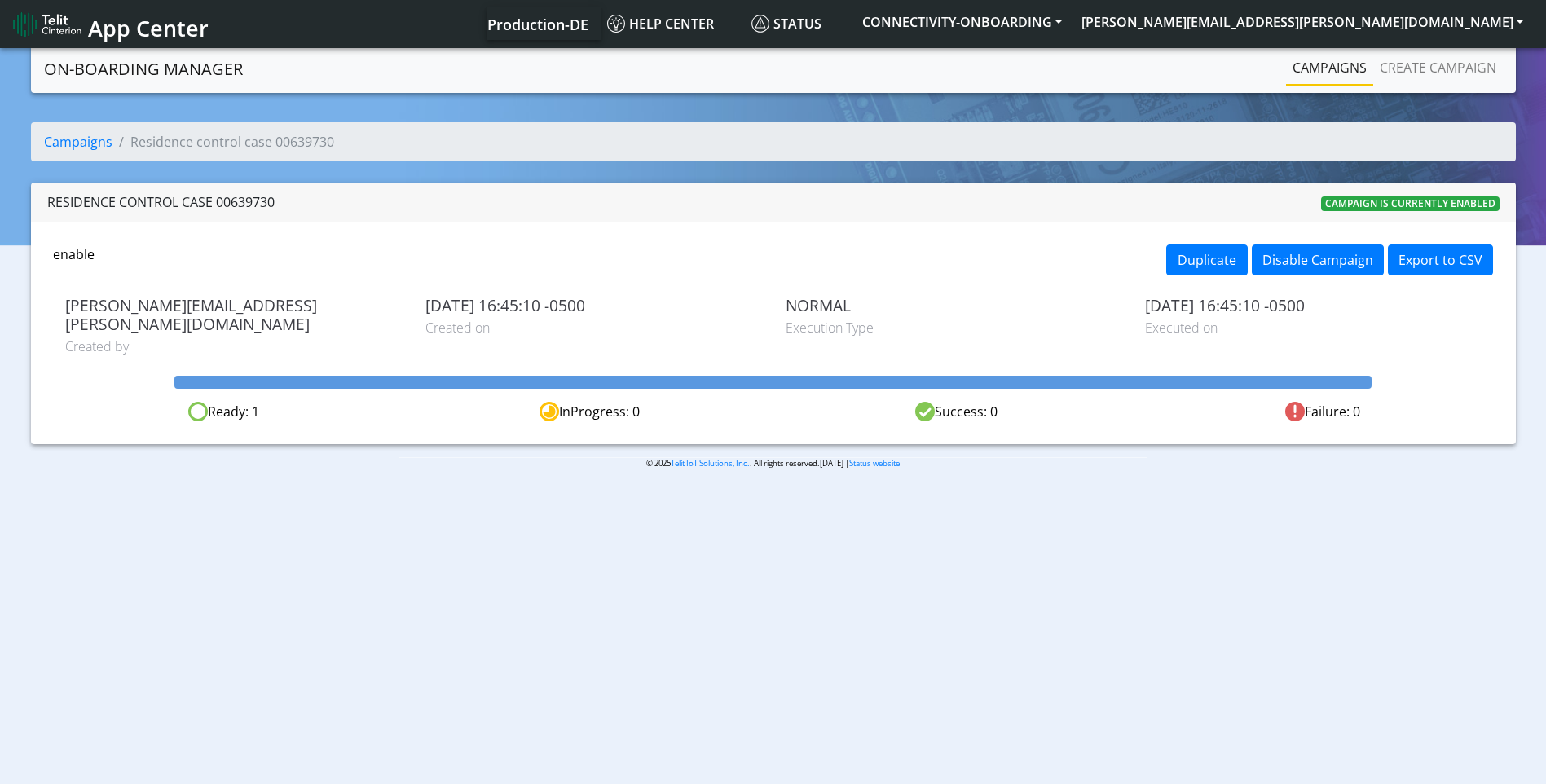
click at [1328, 71] on link "Campaigns" at bounding box center [1330, 68] width 87 height 32
